Goal: Information Seeking & Learning: Check status

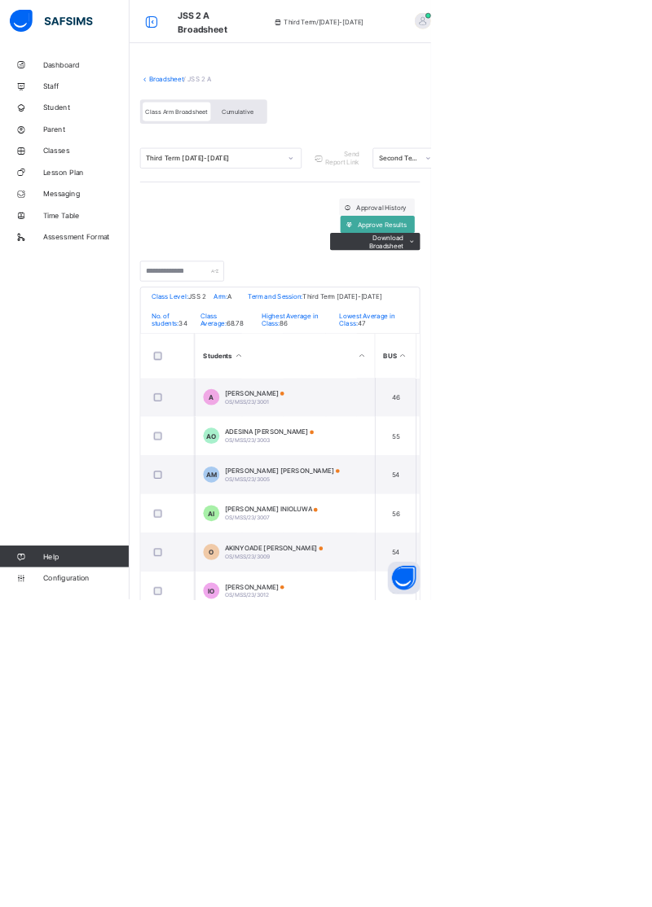
scroll to position [0, 168]
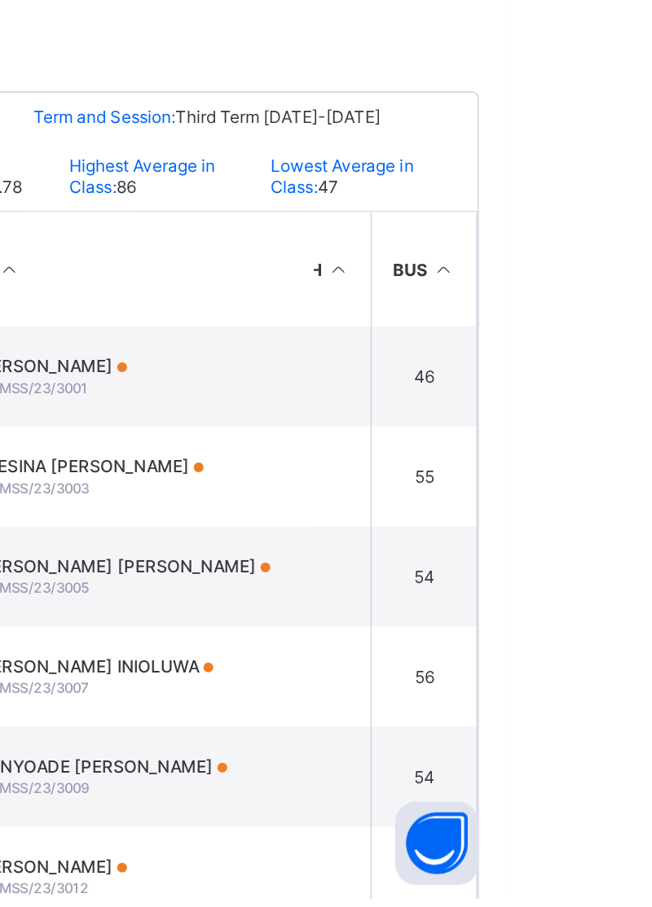
click at [466, 595] on td "A ABDULAZEEZ MUSA OS/MSS/23/3001" at bounding box center [416, 601] width 244 height 59
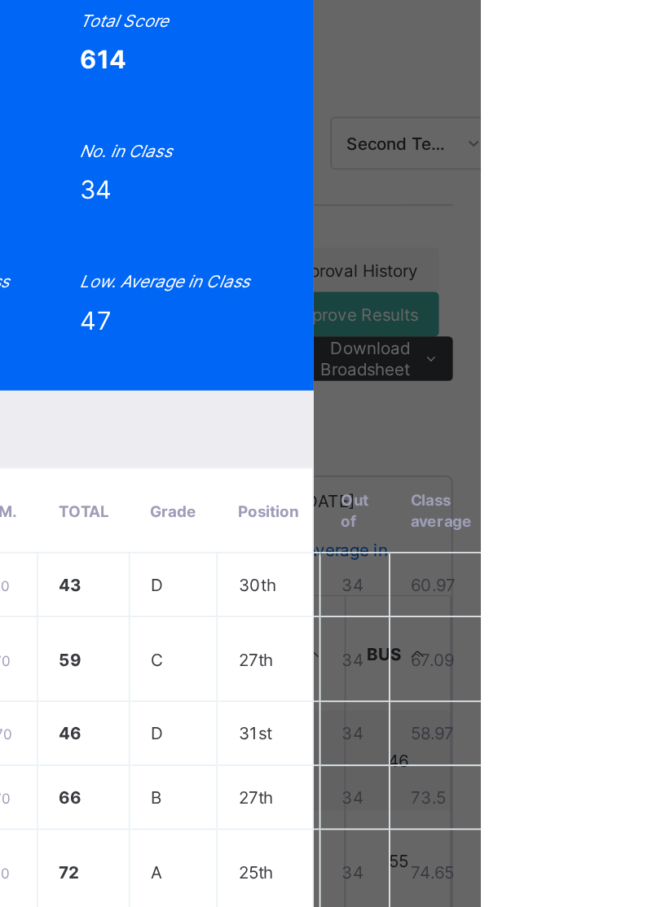
click at [628, 97] on span "View Reportsheet" at bounding box center [592, 84] width 72 height 24
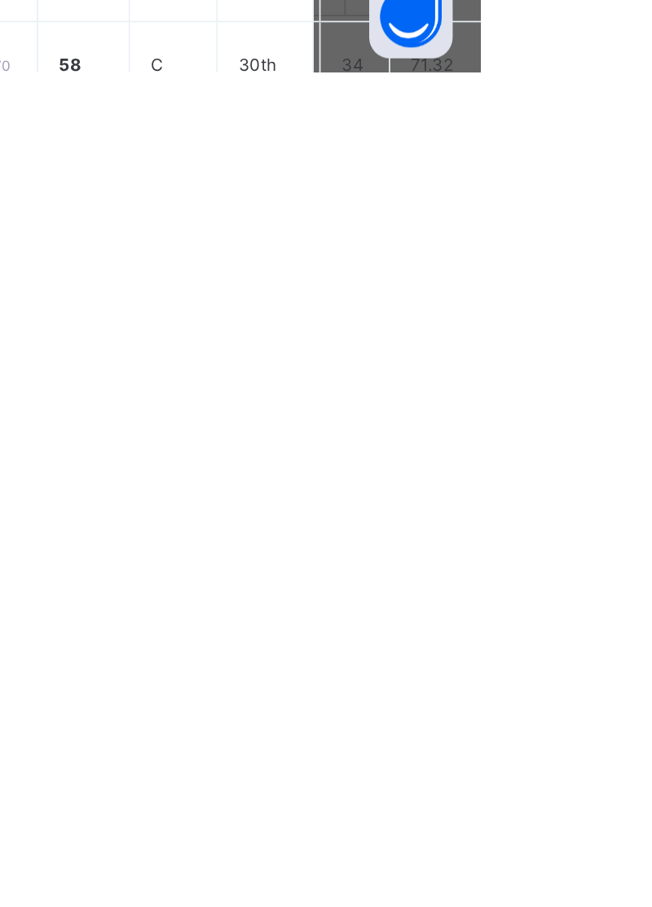
scroll to position [0, 0]
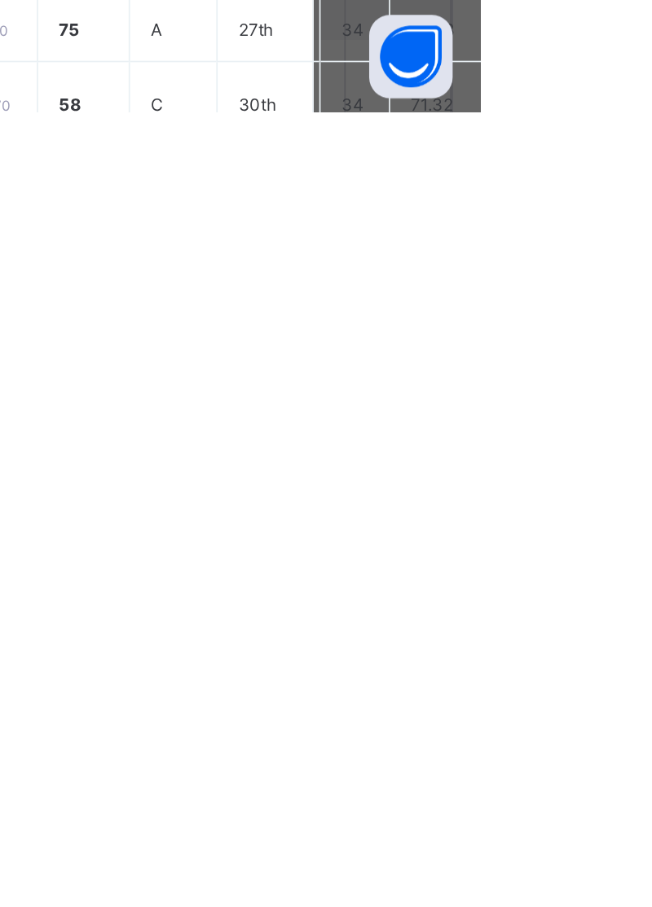
click at [534, 907] on div "A OS/MSS/23/3001 ABDULAZEEZ MUSA JSS 2 A Pending Second Term 2024/25 View Repor…" at bounding box center [326, 453] width 652 height 907
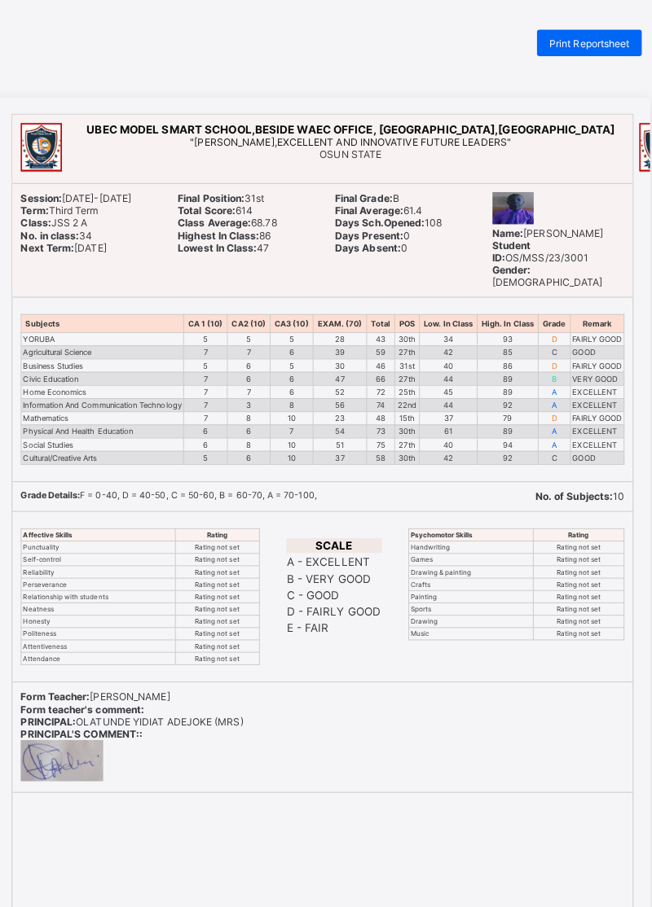
scroll to position [10, 0]
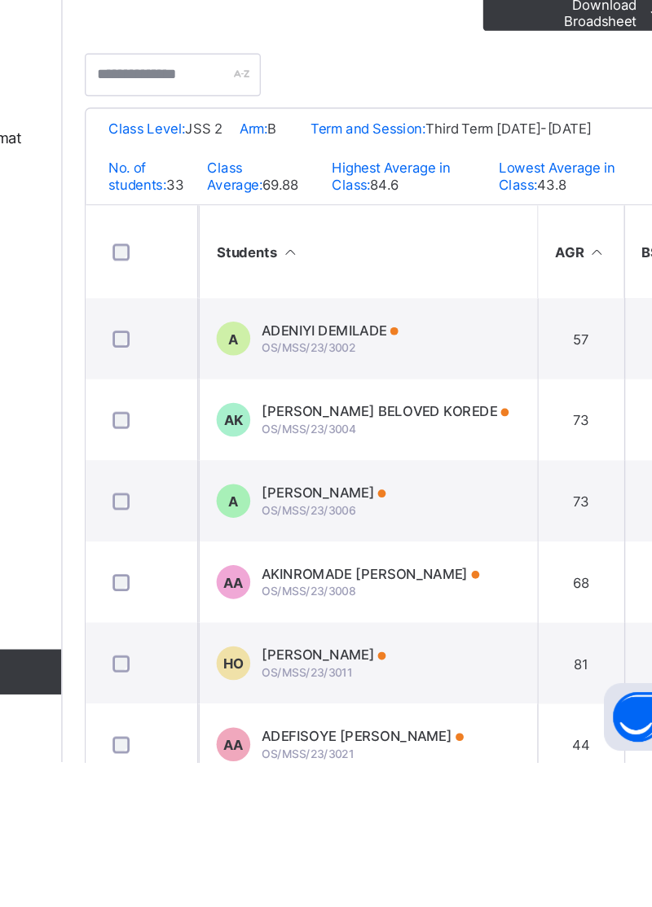
click at [362, 718] on span "[PERSON_NAME]" at bounding box center [385, 712] width 90 height 12
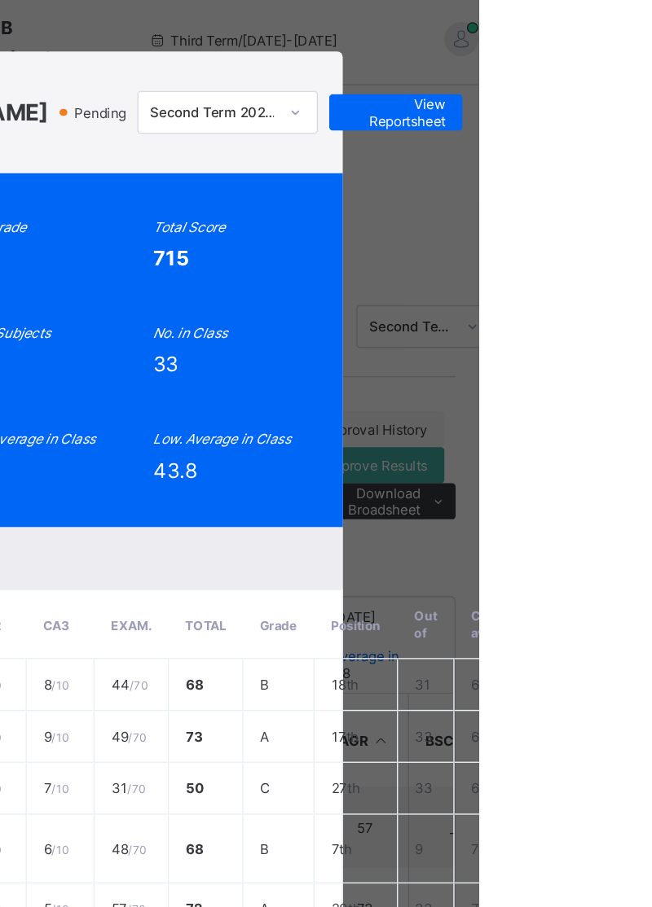
click at [628, 97] on span "View Reportsheet" at bounding box center [592, 84] width 72 height 24
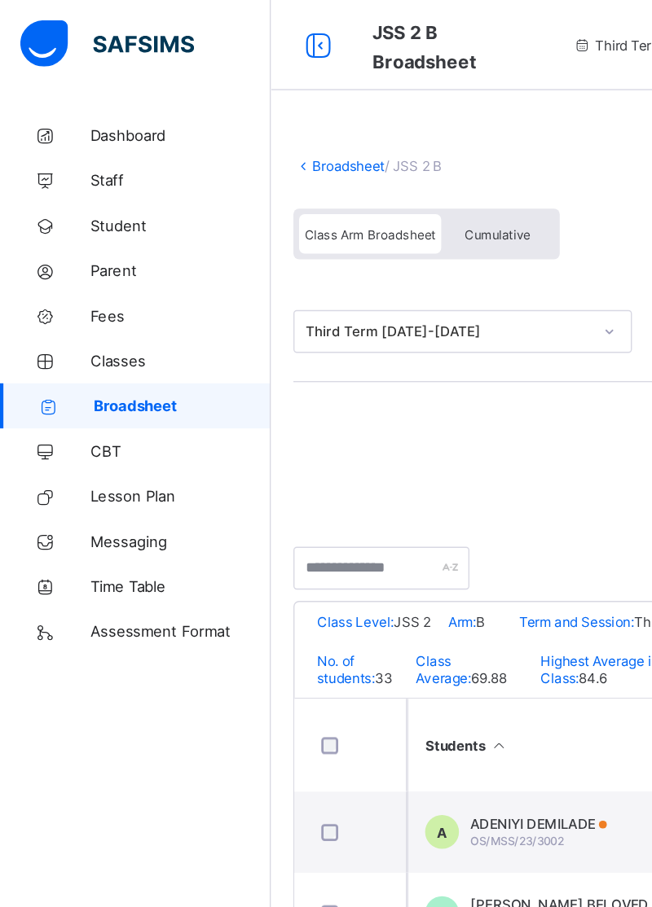
click at [264, 117] on link "Broadsheet" at bounding box center [252, 120] width 52 height 12
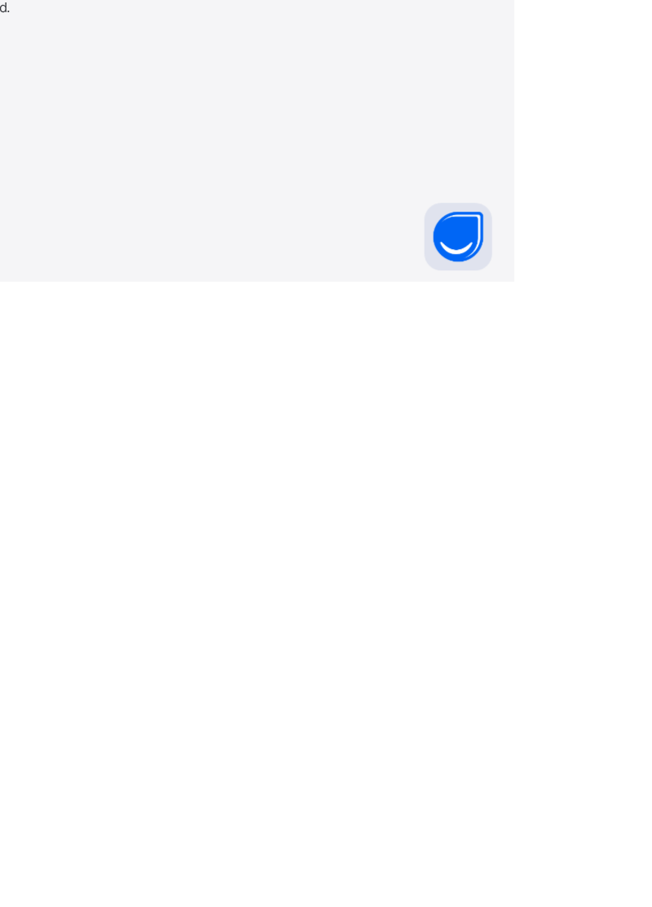
scroll to position [59, 0]
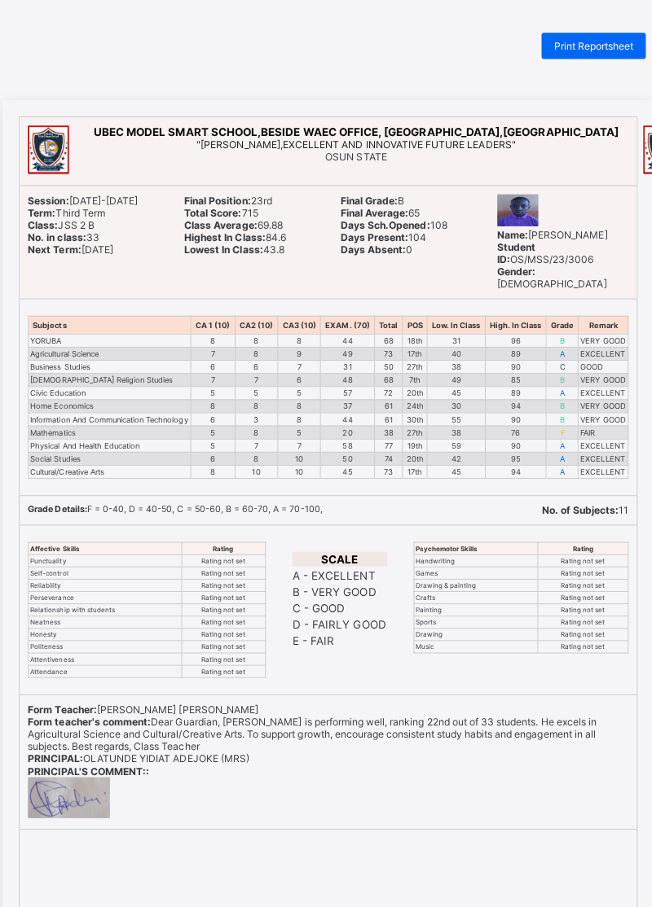
scroll to position [7, 0]
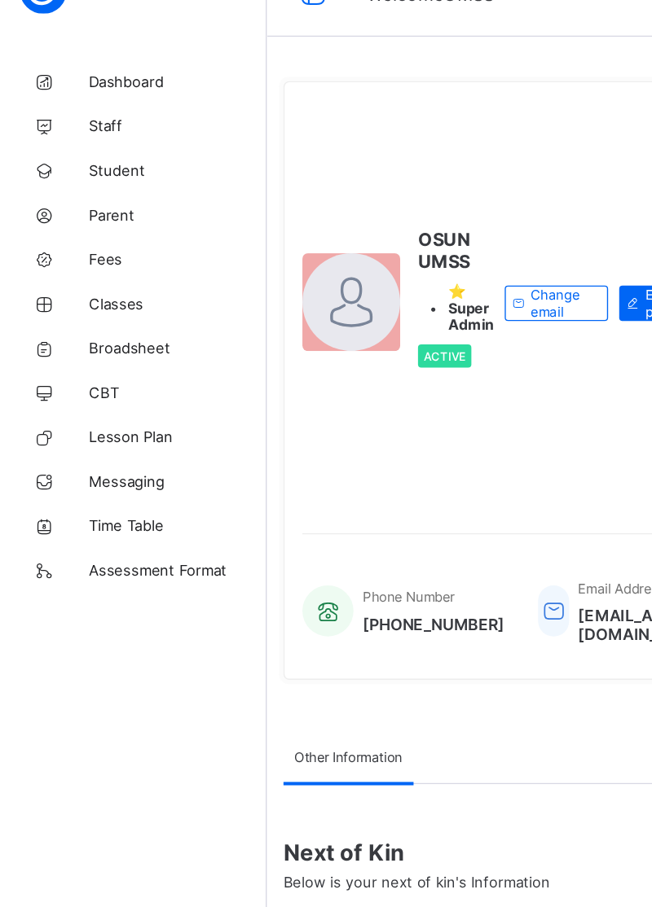
click at [88, 300] on link "Broadsheet" at bounding box center [97, 293] width 195 height 33
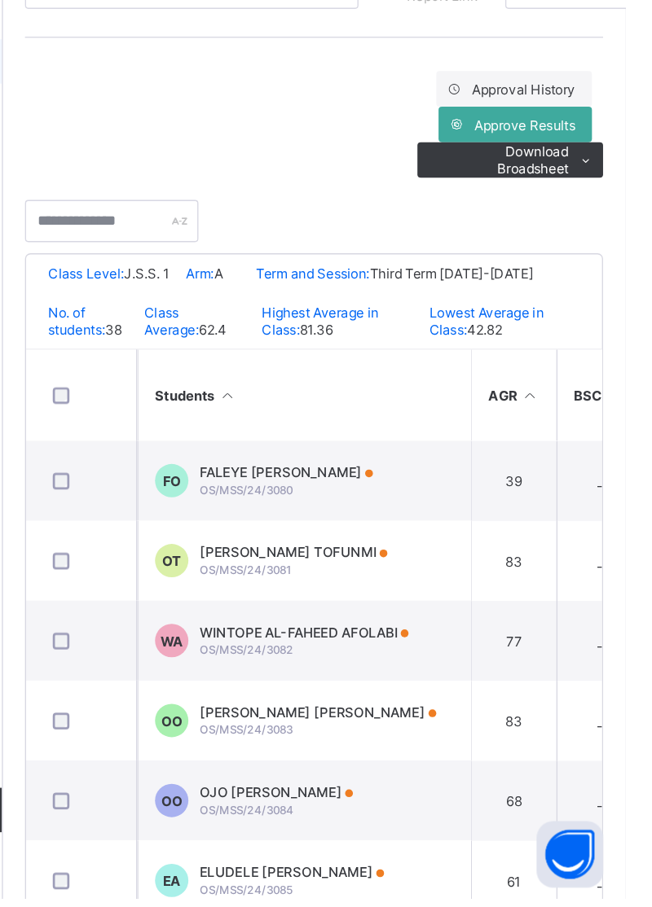
click at [379, 657] on span "OLADIPUPO JAMIN TOFUNMI" at bounding box center [409, 654] width 138 height 12
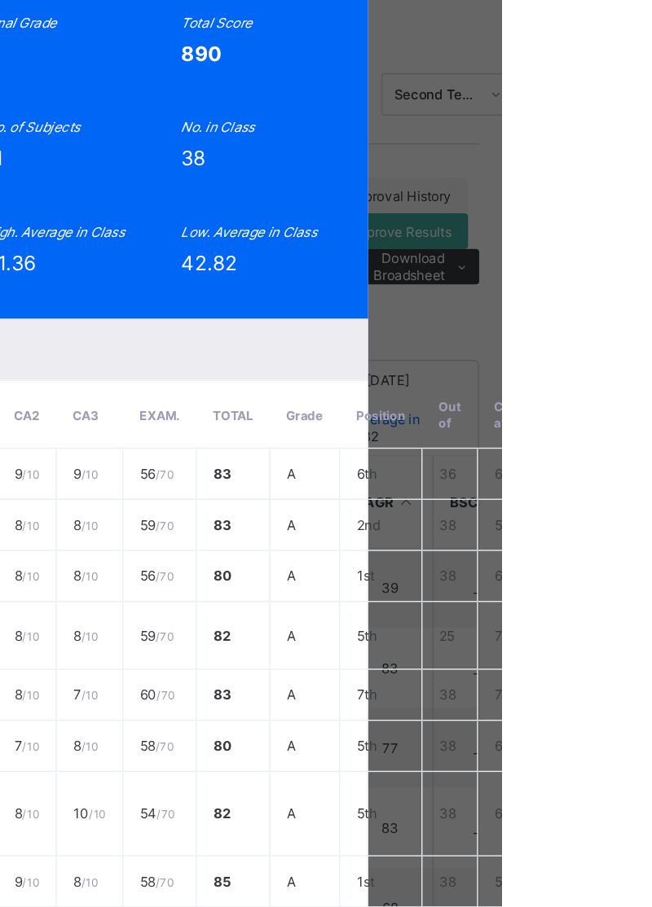
click at [628, 107] on span "View Reportsheet" at bounding box center [592, 94] width 72 height 24
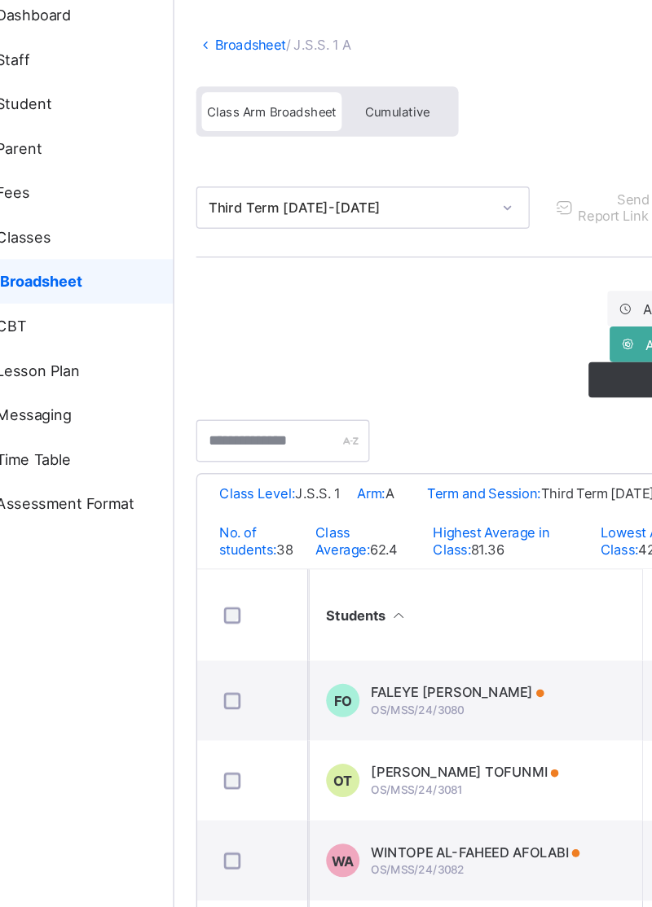
click at [261, 116] on link "Broadsheet" at bounding box center [252, 120] width 52 height 12
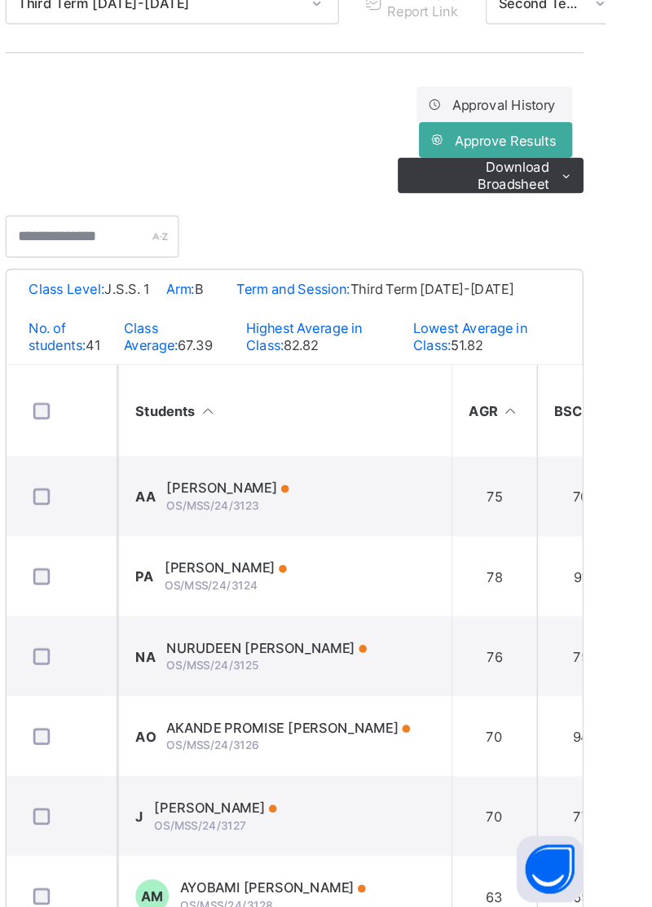
click at [408, 598] on span "ABIOYE VICTOR Ayomide" at bounding box center [375, 595] width 90 height 12
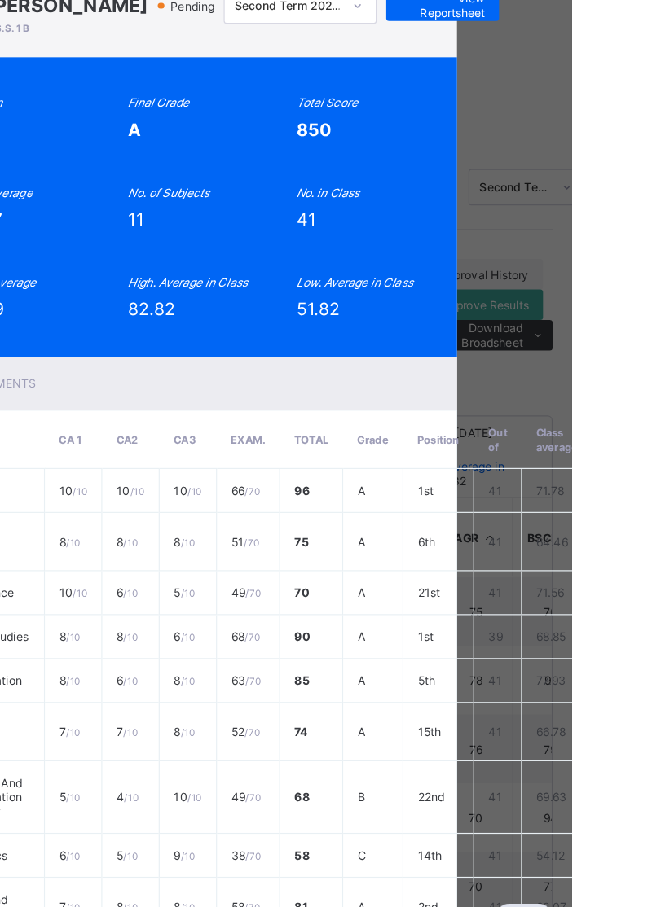
click at [577, 97] on span "View Reportsheet" at bounding box center [542, 84] width 72 height 24
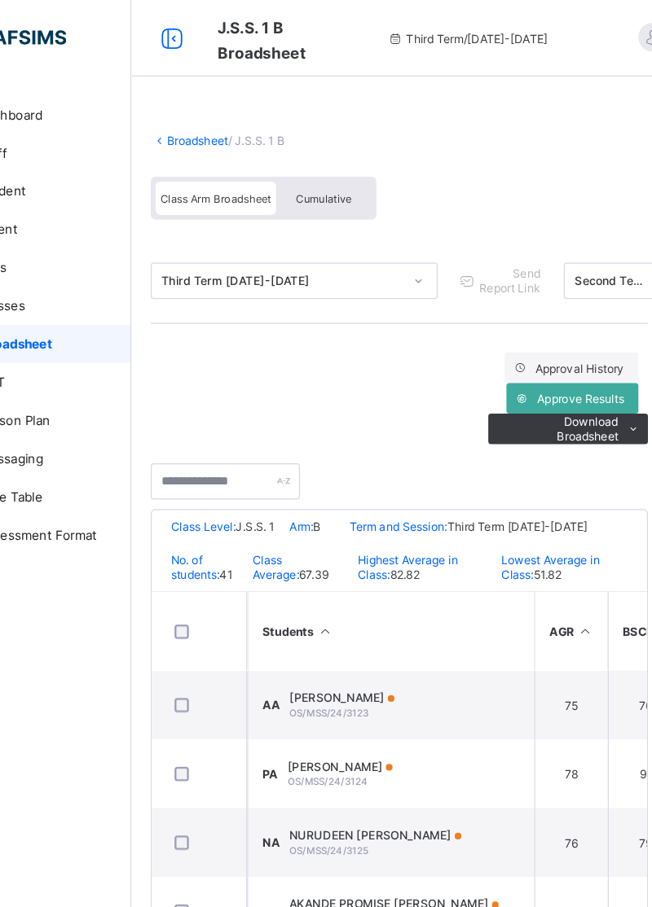
click at [257, 134] on div "Broadsheet / J.S.S. 1 B Class Arm Broadsheet Cumulative" at bounding box center [424, 151] width 424 height 106
click at [253, 121] on link "Broadsheet" at bounding box center [252, 120] width 52 height 12
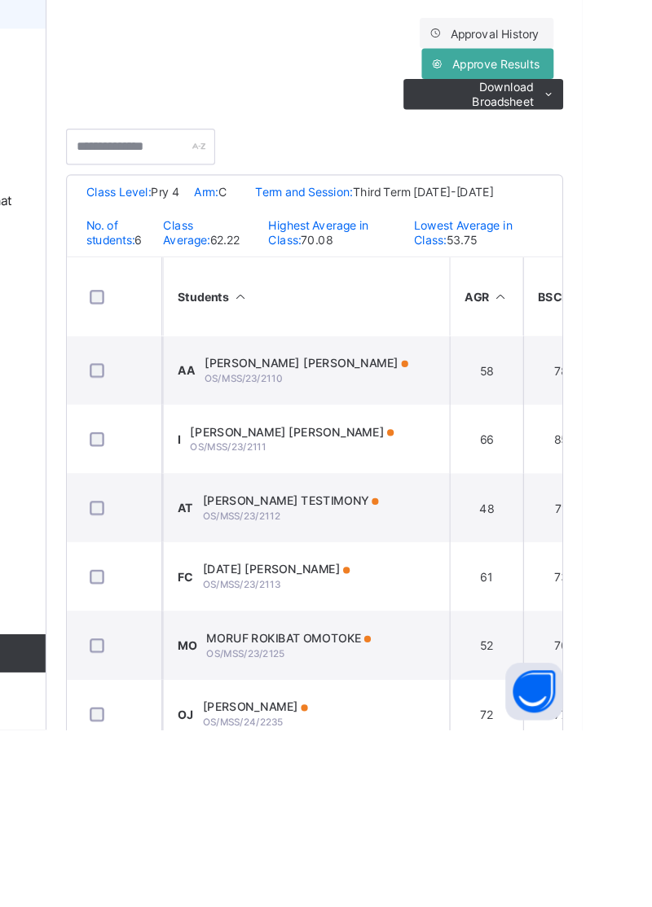
click at [376, 593] on td "AA ADEBAYO MUIZ ADENIYI OS/MSS/23/2110" at bounding box center [416, 601] width 244 height 59
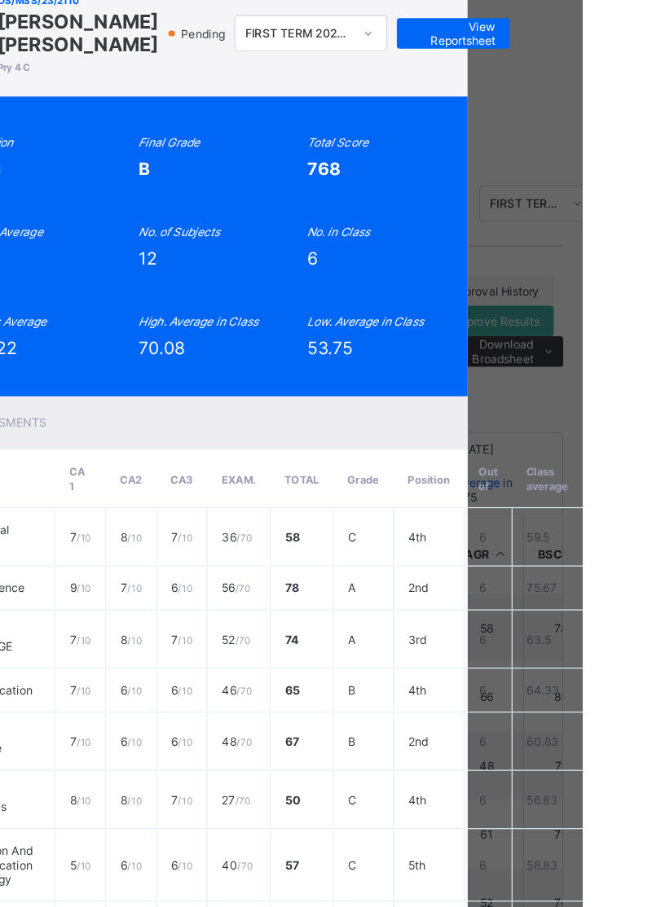
click at [577, 107] on span "View Reportsheet" at bounding box center [542, 94] width 72 height 24
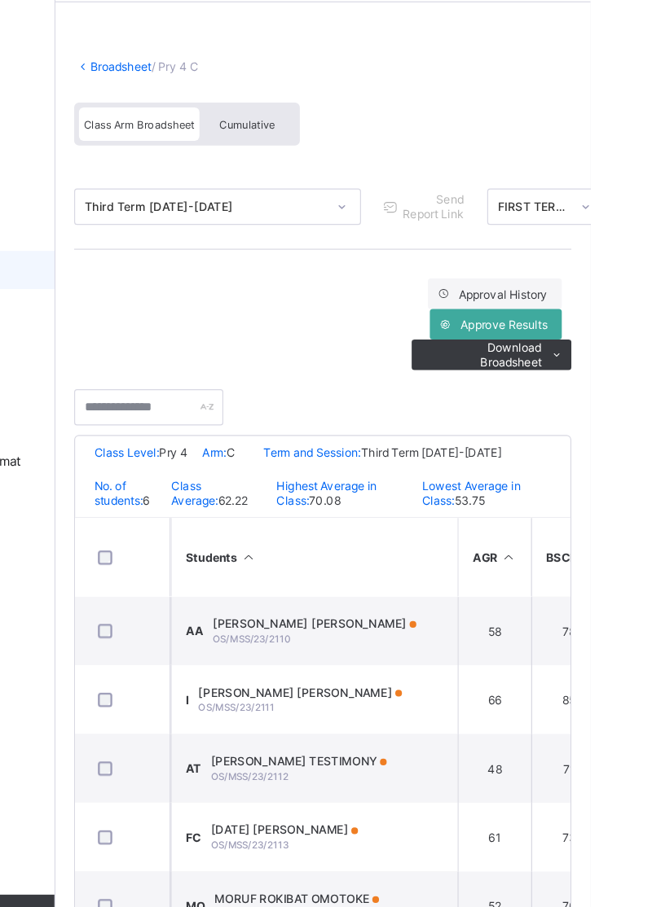
click at [257, 116] on link "Broadsheet" at bounding box center [252, 120] width 52 height 12
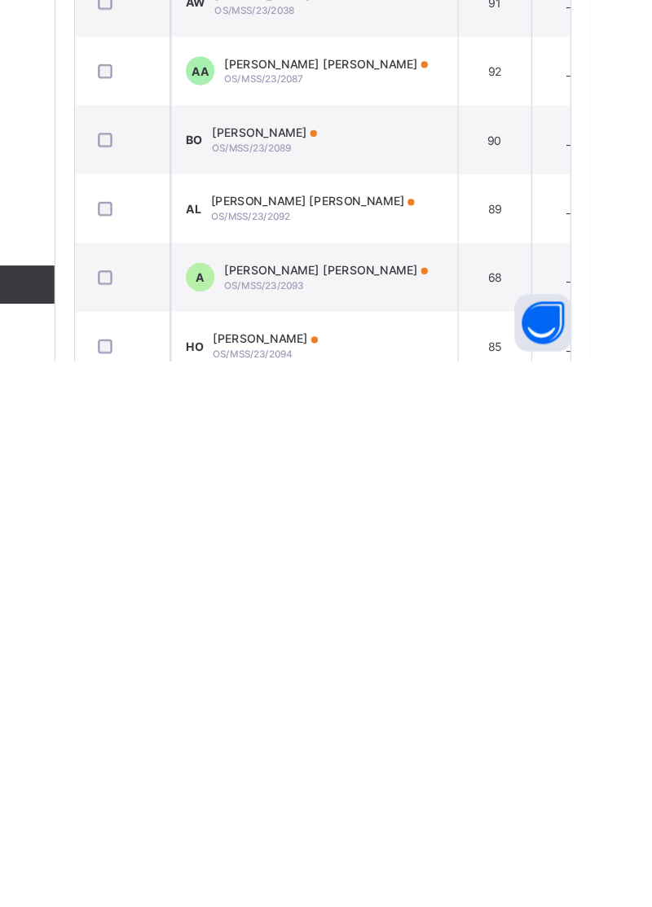
click at [381, 836] on span "ADEDEJI CALEB ADEWALE" at bounding box center [426, 829] width 173 height 12
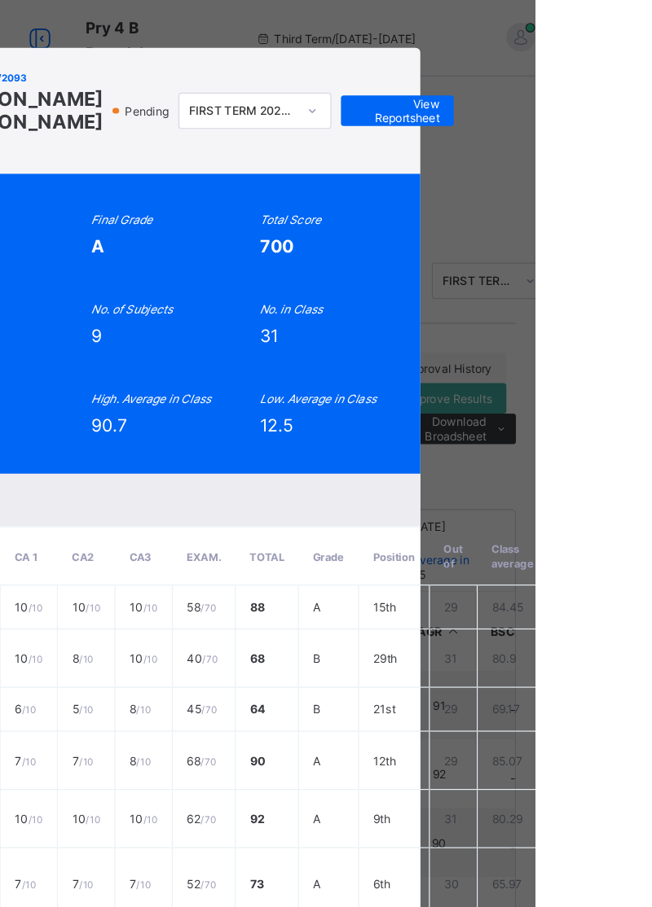
click at [554, 148] on div "A OS/MSS/23/2093 ADEDEJI CALEB ADEWALE Pry 4 B Pending FIRST TERM 2024/2025 Vie…" at bounding box center [326, 95] width 456 height 108
click at [570, 107] on span "View Reportsheet" at bounding box center [534, 94] width 72 height 24
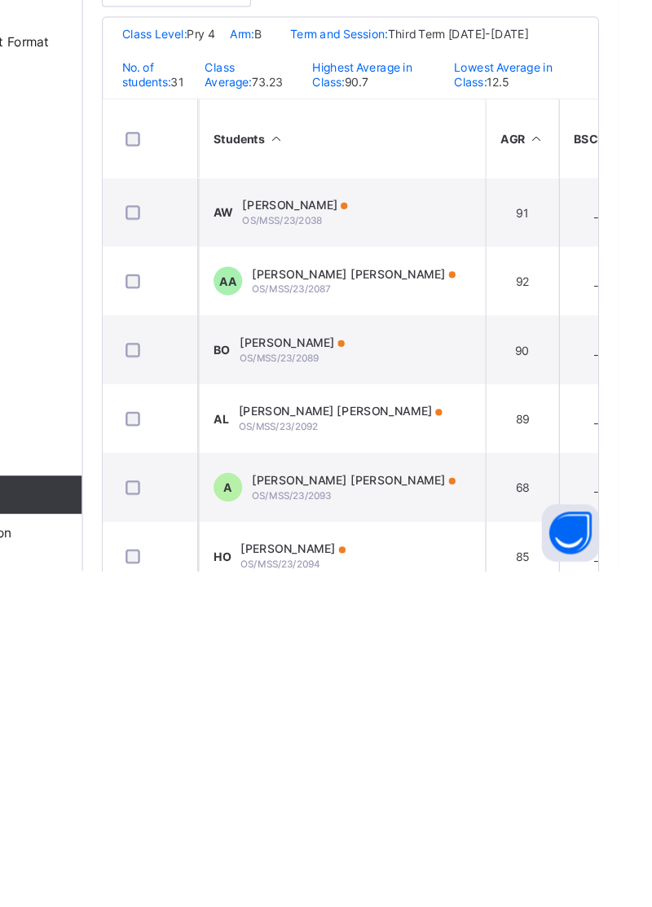
click at [421, 610] on div "ABDULKAREEM AFUSAT WURAOLA OS/MSS/23/2038" at bounding box center [377, 601] width 90 height 24
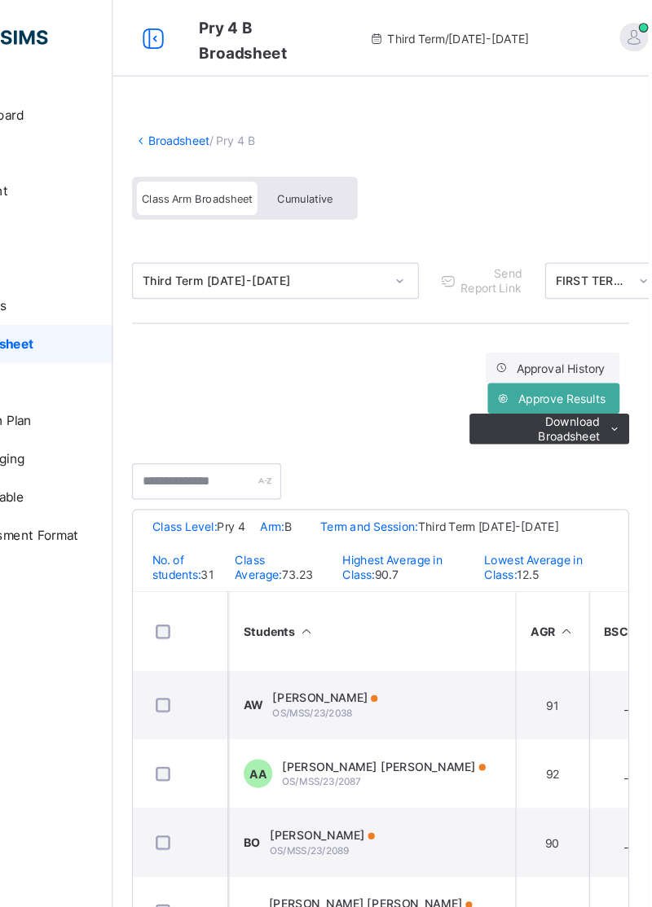
click at [254, 118] on link "Broadsheet" at bounding box center [252, 120] width 52 height 12
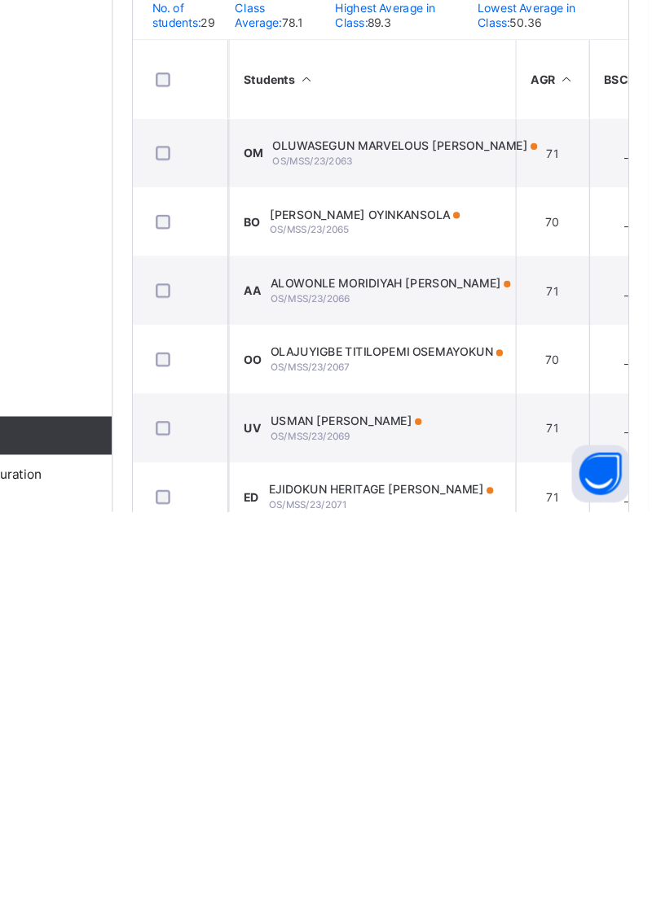
click at [424, 833] on span "USMAN ADEDAYO VICTOR" at bounding box center [394, 829] width 129 height 12
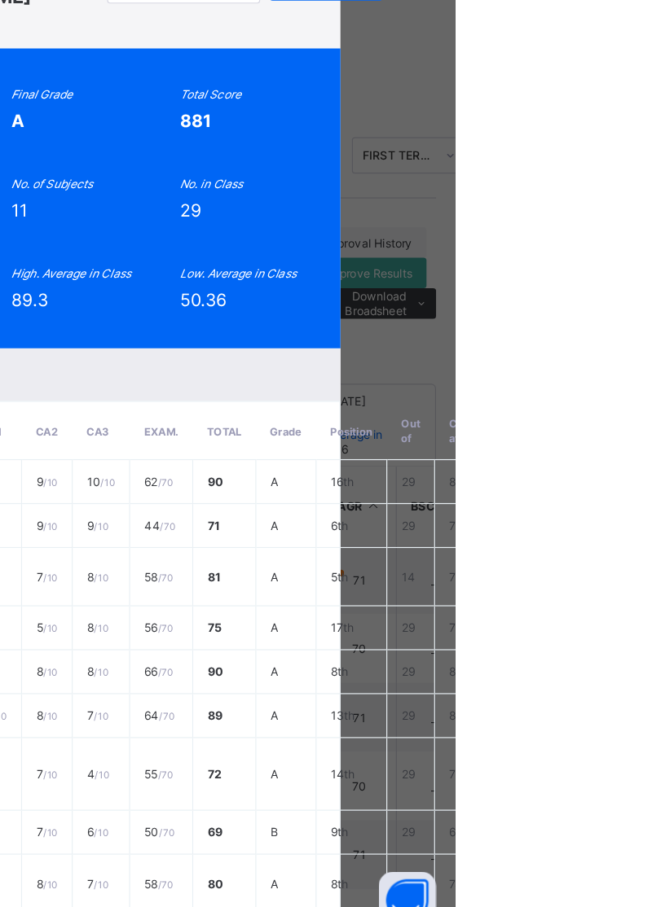
click at [577, 107] on span "View Reportsheet" at bounding box center [542, 94] width 72 height 24
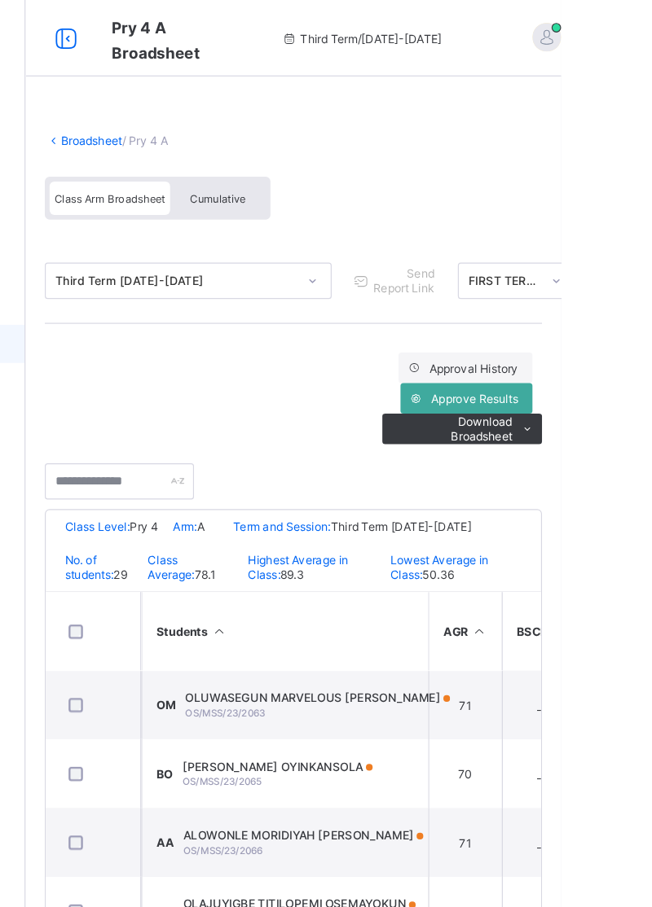
click at [249, 119] on link "Broadsheet" at bounding box center [252, 120] width 52 height 12
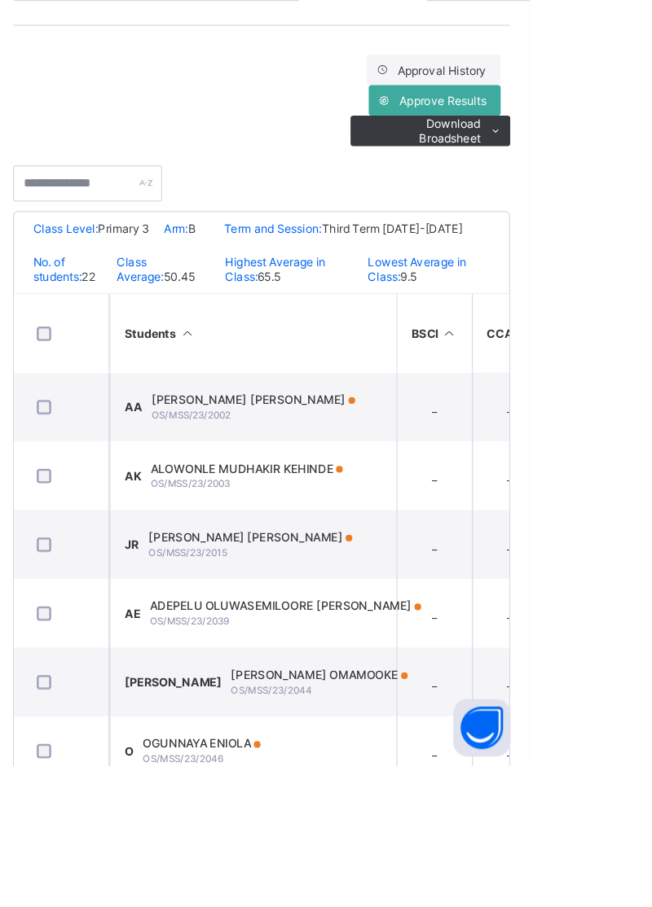
click at [453, 601] on span "ADEREMI MAHMUD ADEDAYO" at bounding box center [416, 595] width 173 height 12
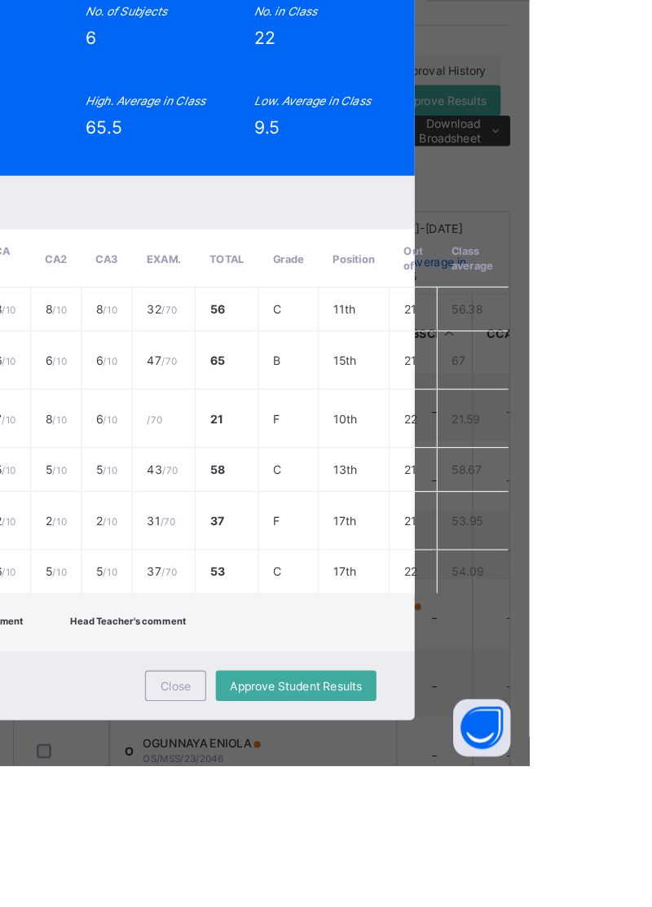
click at [554, 148] on div "AA OS/MSS/23/2002 ADEREMI MAHMUD ADEDAYO Primary 3 B Pending Second Term 2024/2…" at bounding box center [326, 95] width 456 height 108
click at [577, 107] on span "View Reportsheet" at bounding box center [542, 94] width 72 height 24
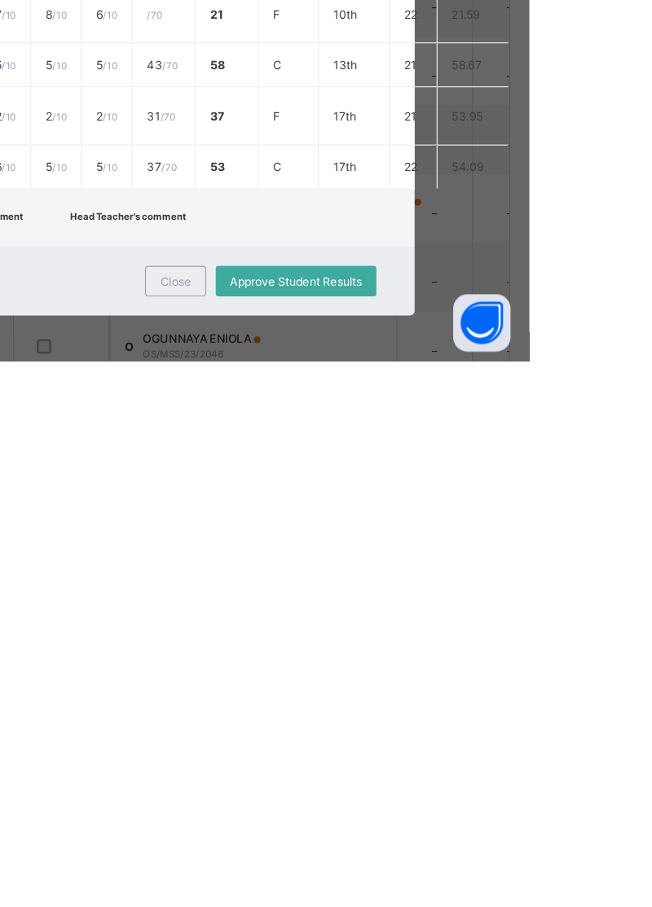
click at [363, 845] on span "Close" at bounding box center [350, 839] width 26 height 12
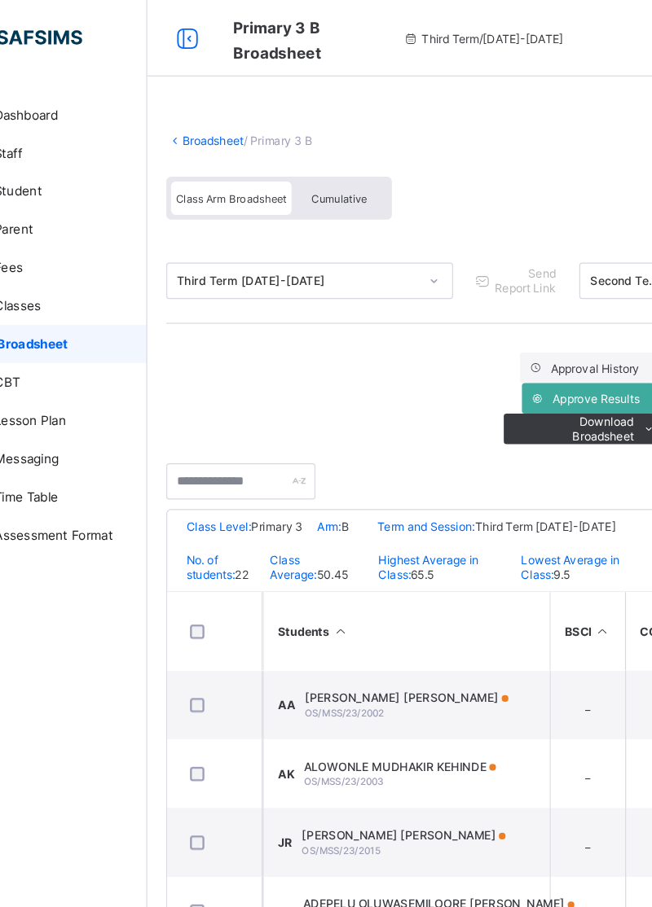
click at [258, 121] on link "Broadsheet" at bounding box center [252, 120] width 52 height 12
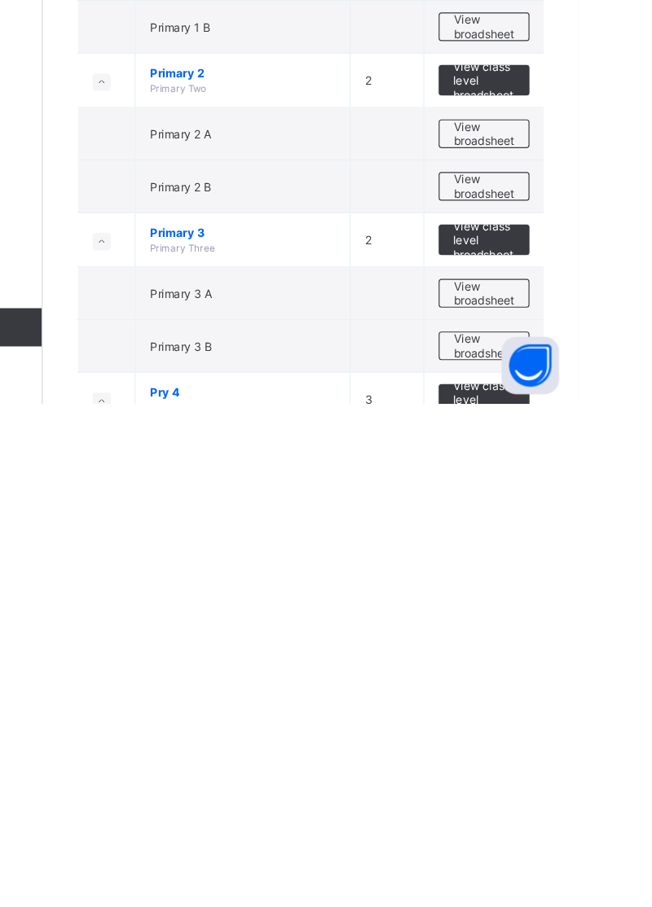
scroll to position [78, 0]
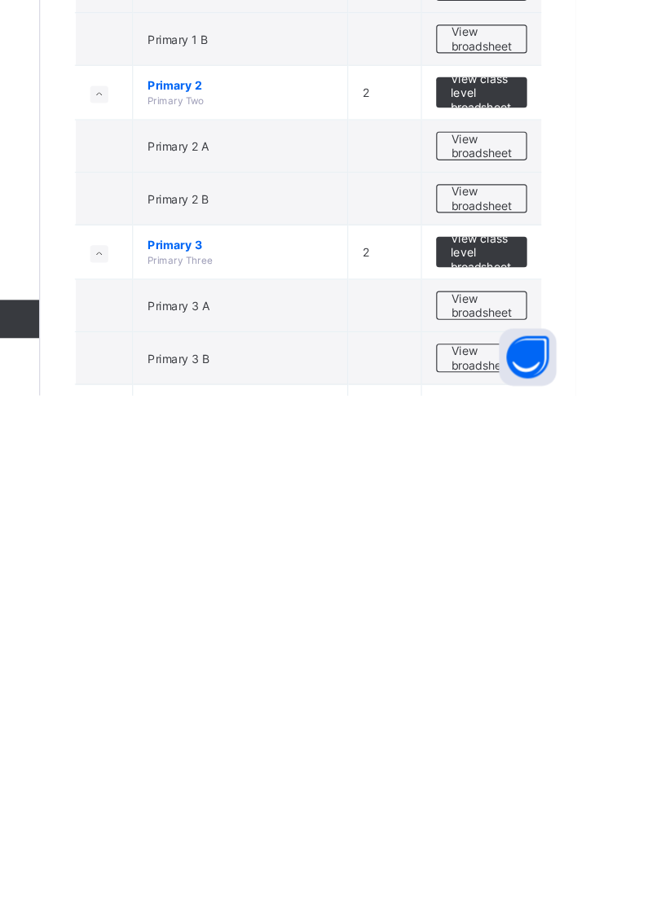
click at [573, 825] on span "View broadsheet" at bounding box center [571, 831] width 51 height 24
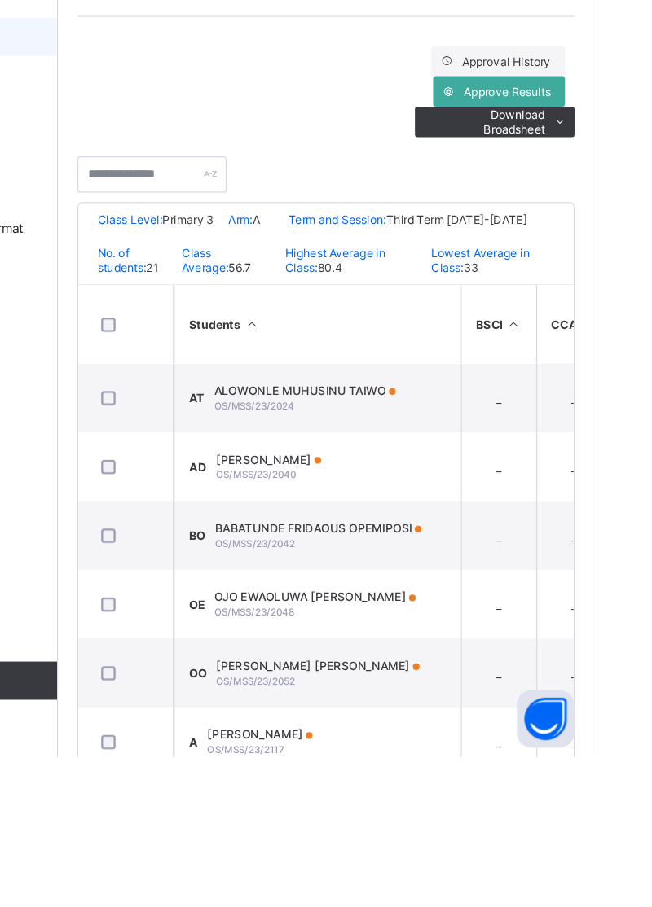
click at [426, 608] on div "AT ALOWONLE MUHUSINU TAIWO OS/MSS/23/2024" at bounding box center [395, 601] width 176 height 24
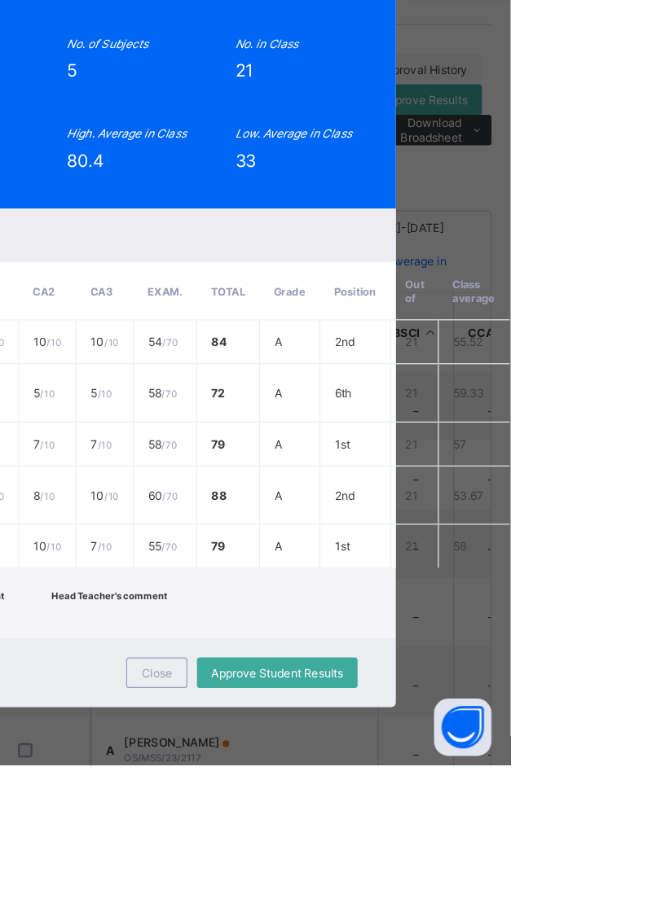
click at [531, 125] on span "View Reportsheet" at bounding box center [495, 113] width 72 height 24
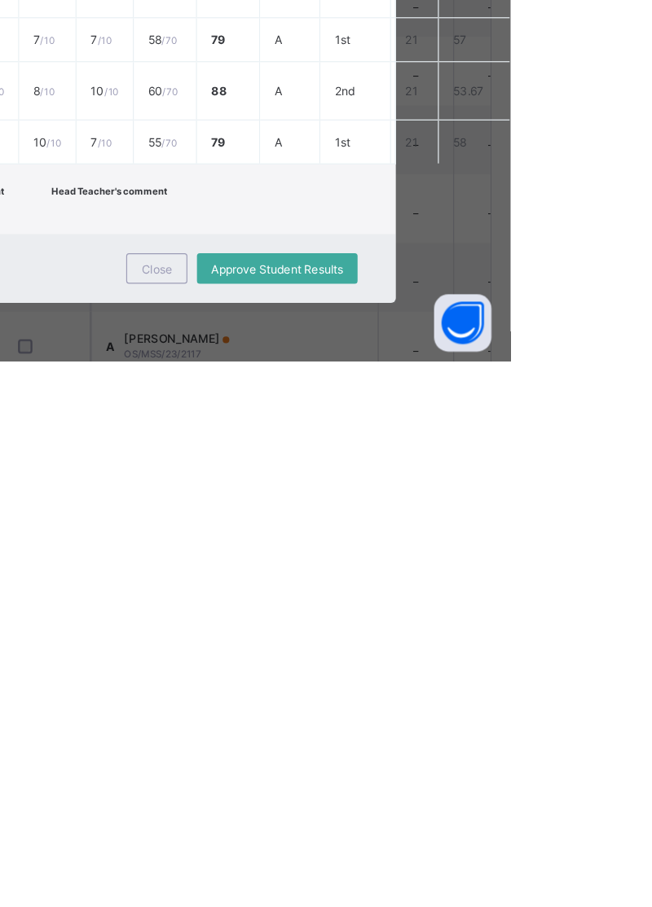
click at [363, 835] on span "Close" at bounding box center [350, 829] width 26 height 12
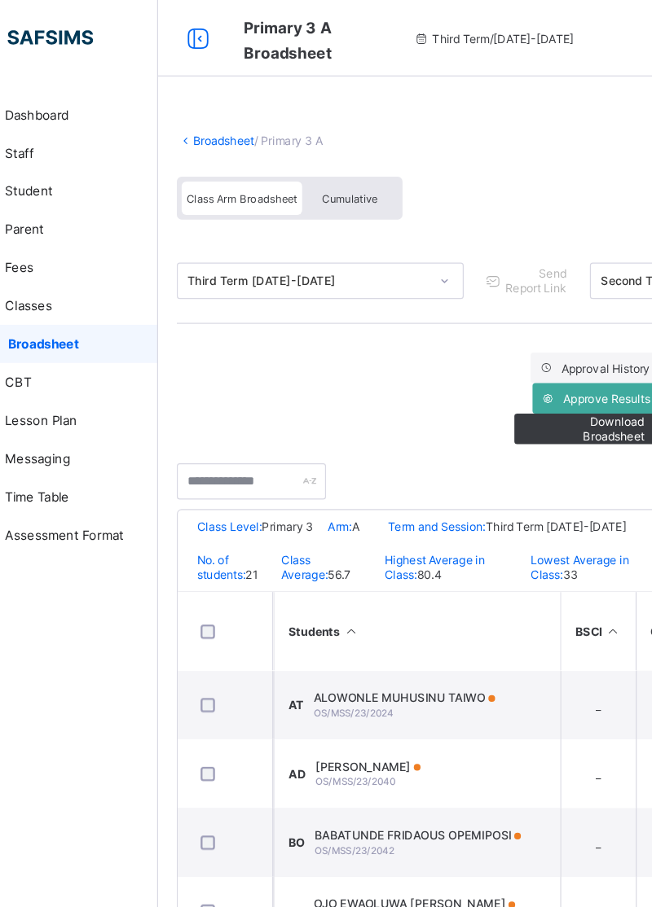
click at [249, 120] on link "Broadsheet" at bounding box center [252, 120] width 52 height 12
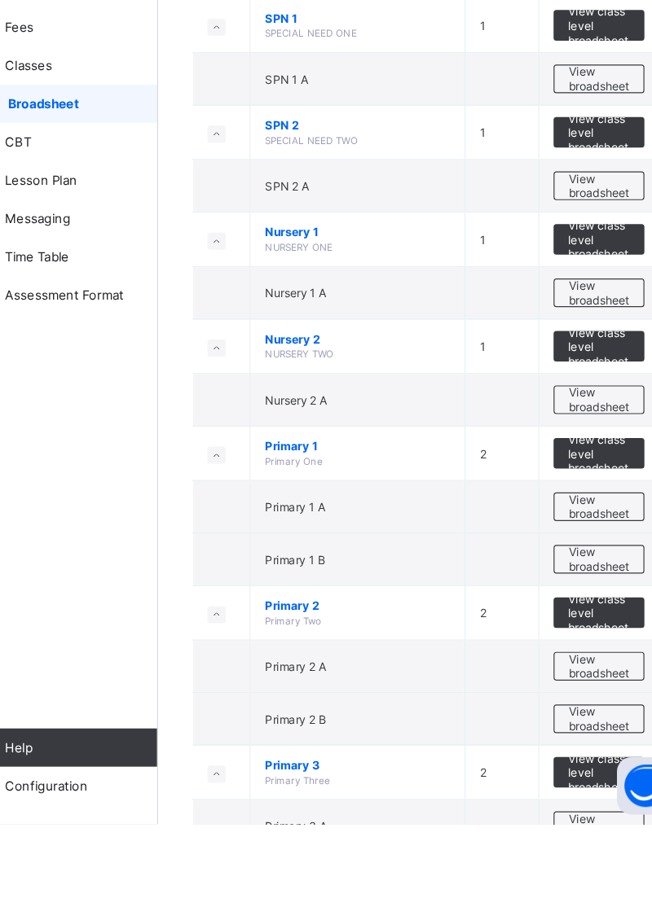
click at [567, 810] on span "View broadsheet" at bounding box center [571, 818] width 51 height 24
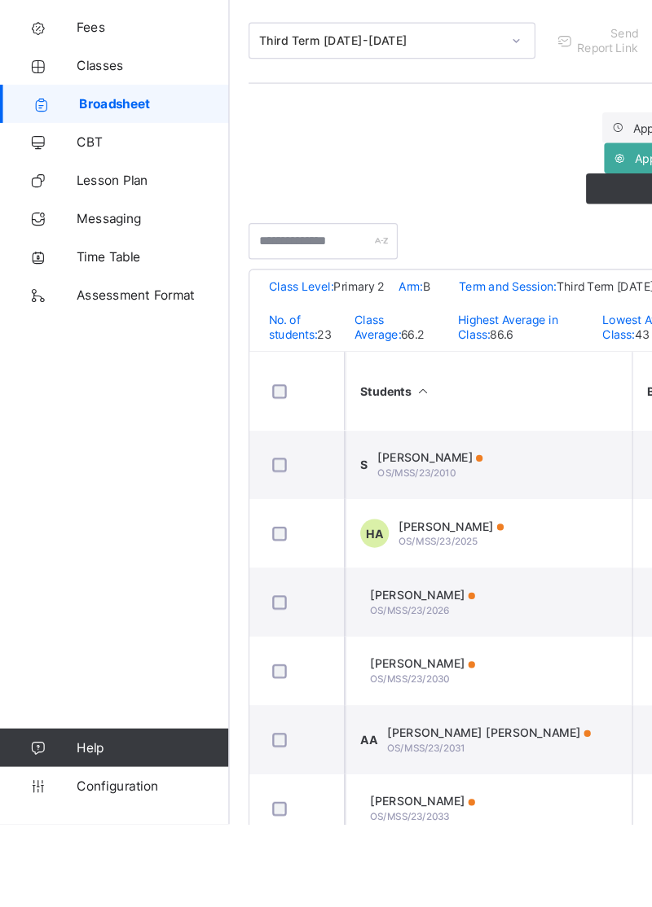
click at [94, 267] on link "Classes" at bounding box center [97, 260] width 195 height 33
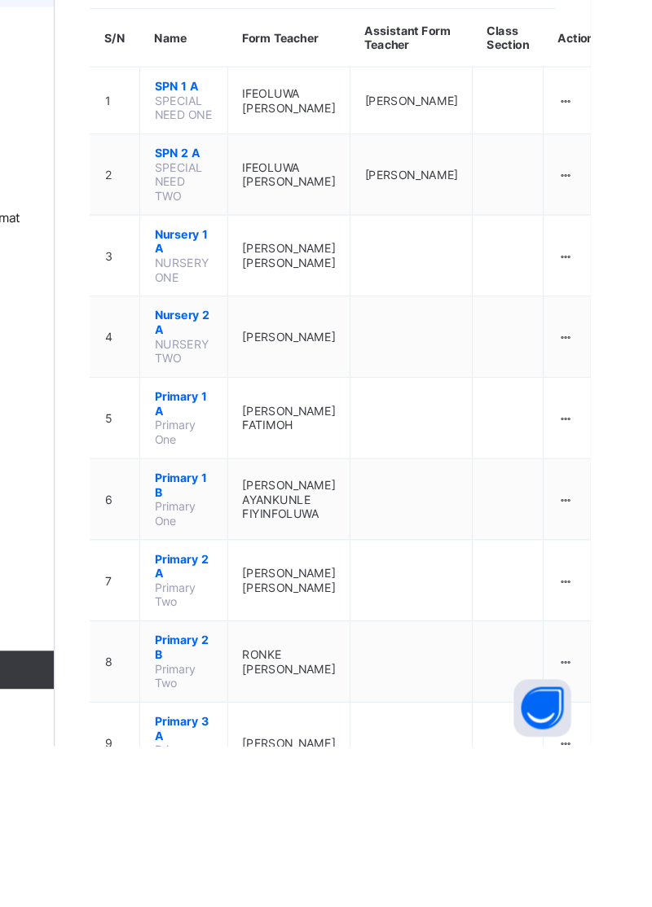
click at [0, 0] on ul "View Class Assign form Teacher" at bounding box center [0, 0] width 0 height 0
click at [0, 0] on div "View Class" at bounding box center [0, 0] width 0 height 0
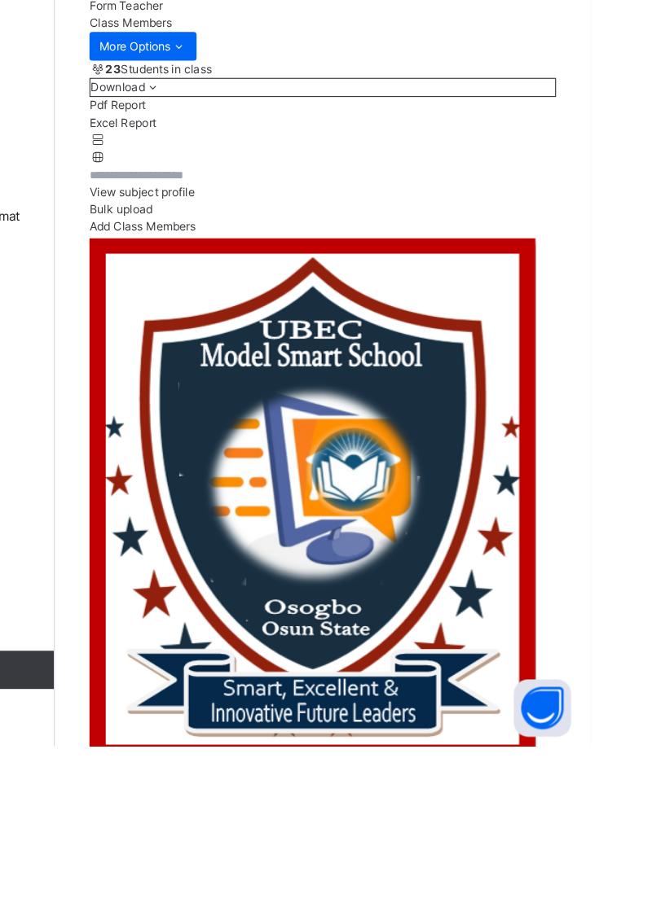
click at [314, 441] on span "View subject profile" at bounding box center [270, 434] width 90 height 12
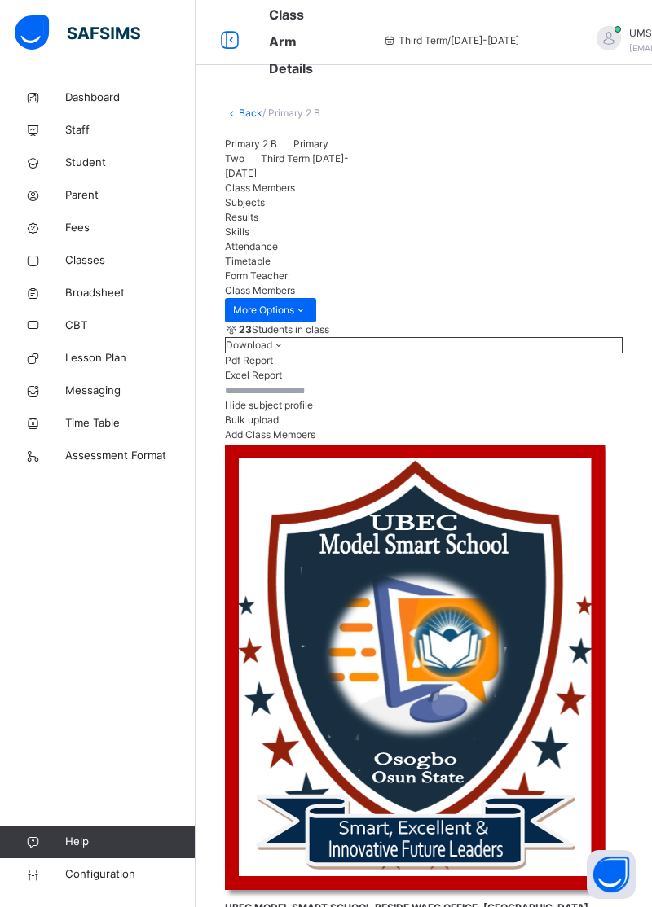
click at [596, 31] on div at bounding box center [608, 38] width 24 height 24
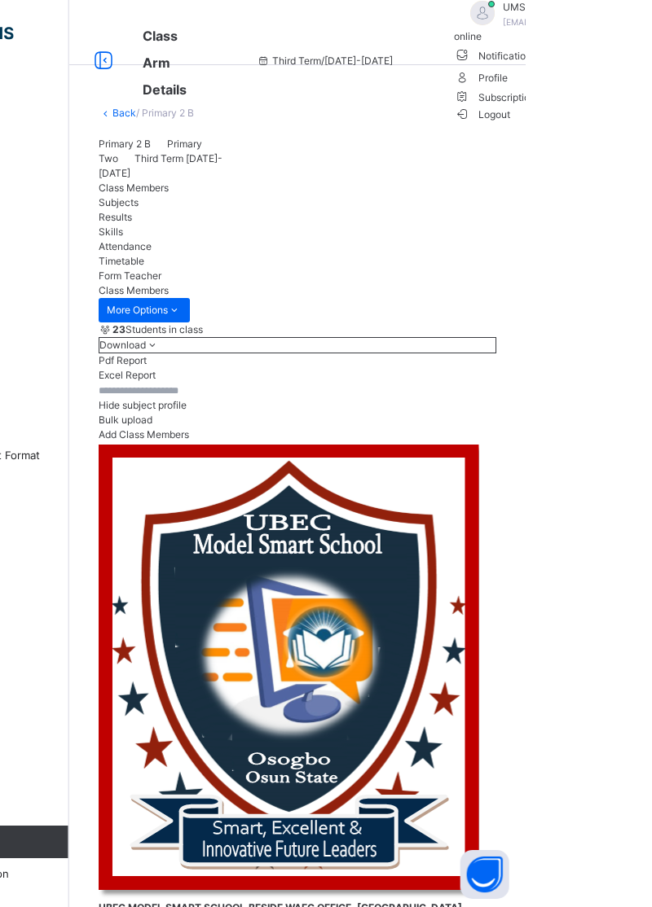
click at [636, 123] on span "Logout" at bounding box center [608, 114] width 56 height 17
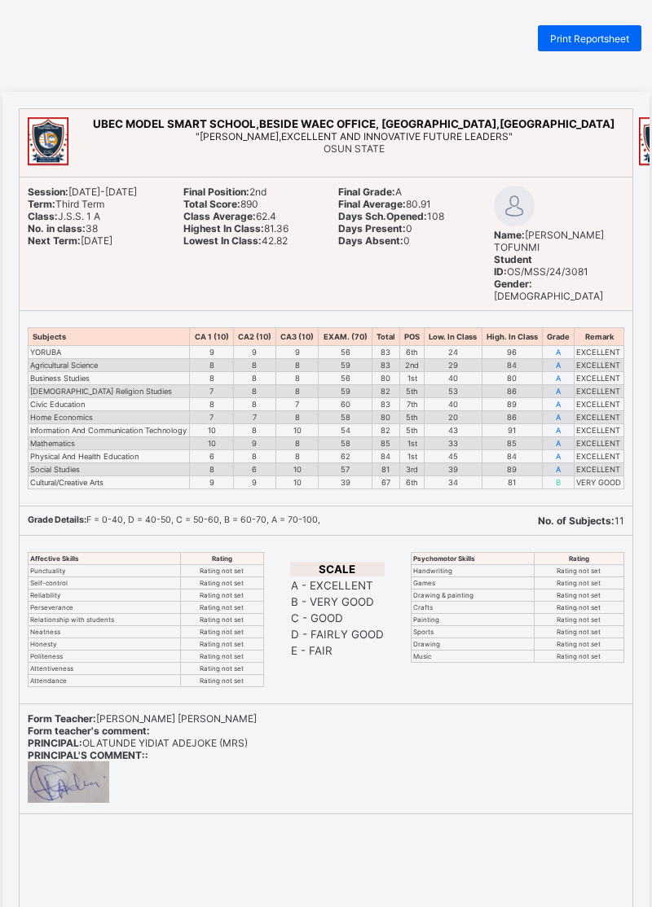
scroll to position [20, 0]
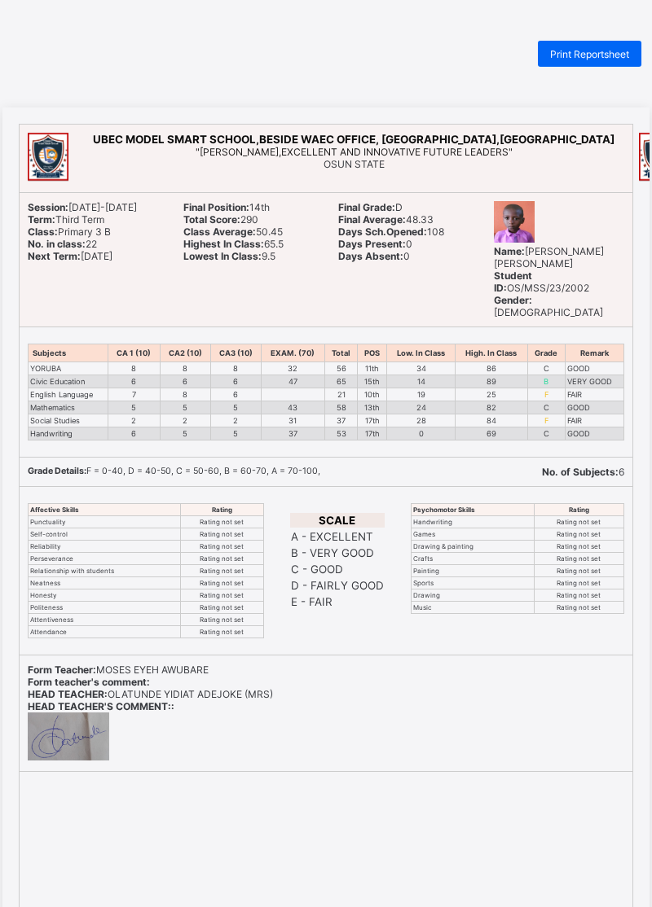
scroll to position [7, 0]
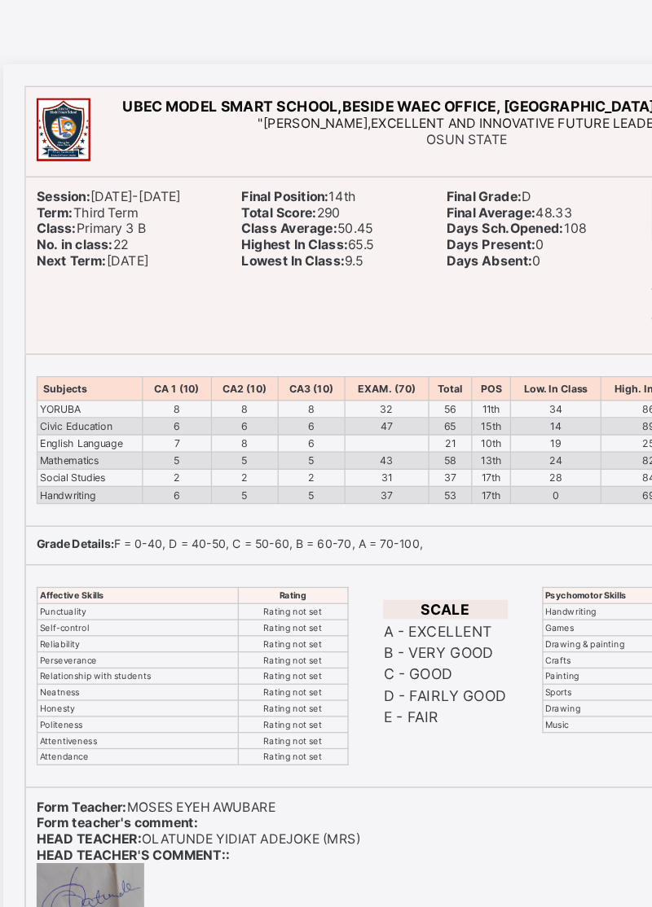
click at [362, 556] on td "C - GOOD" at bounding box center [337, 563] width 94 height 15
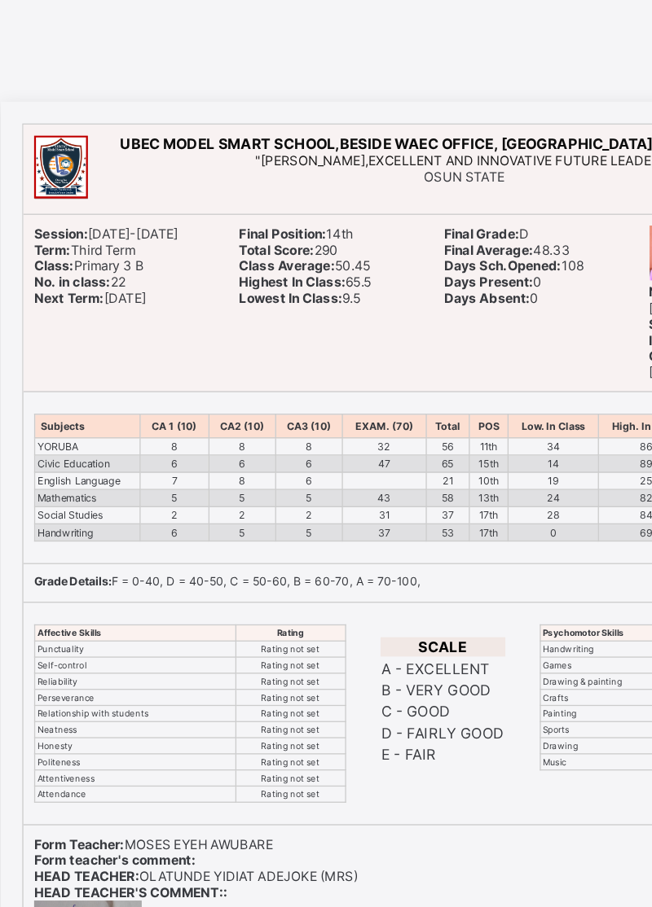
scroll to position [0, 0]
